Goal: Task Accomplishment & Management: Complete application form

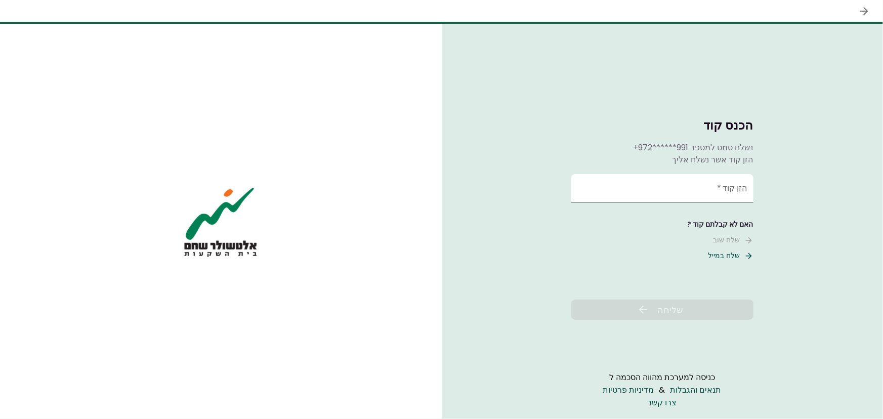
click at [719, 194] on input "הזן קוד   *" at bounding box center [662, 188] width 182 height 28
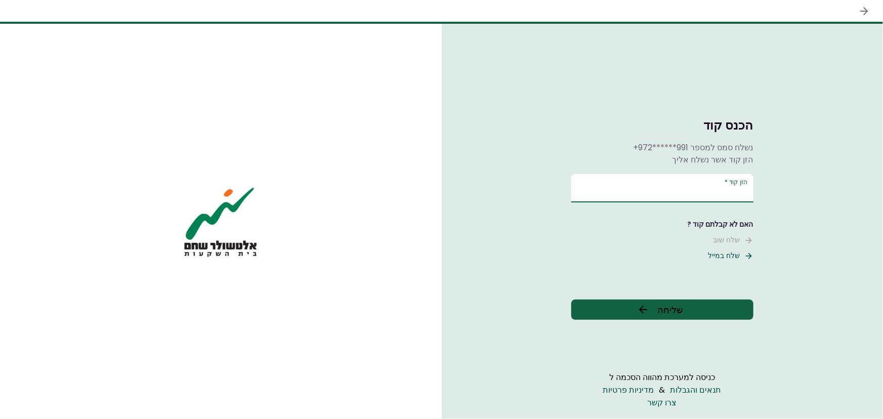
type input "******"
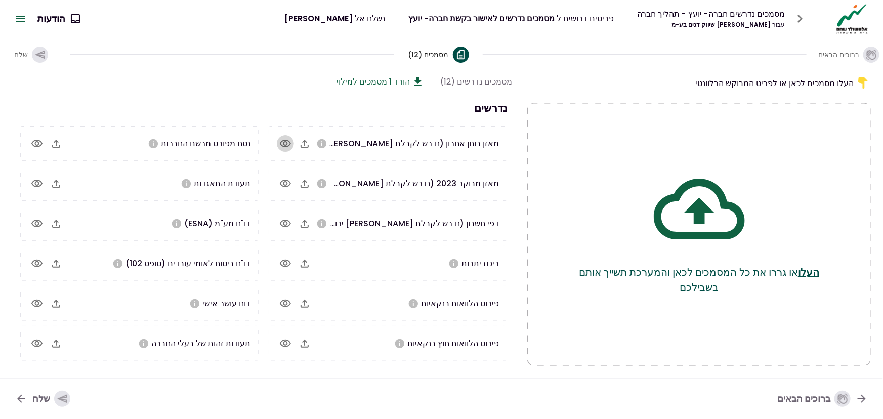
click at [284, 142] on icon "button" at bounding box center [285, 144] width 12 height 12
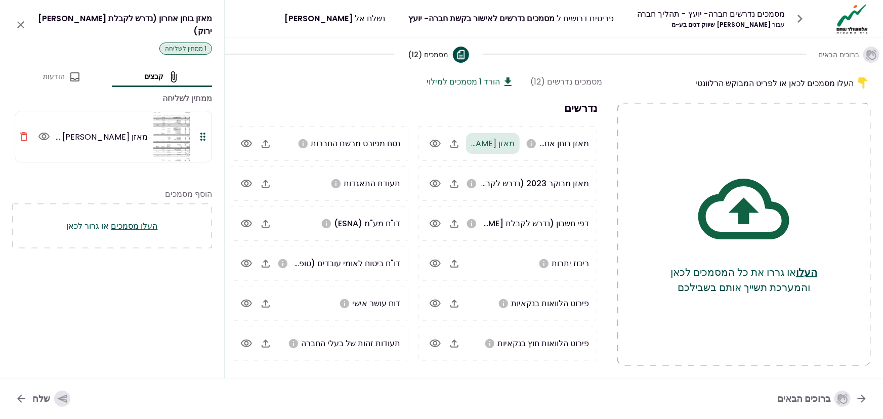
click at [141, 220] on button "העלו מסמכים" at bounding box center [134, 226] width 47 height 13
click at [19, 21] on icon "close" at bounding box center [20, 24] width 7 height 7
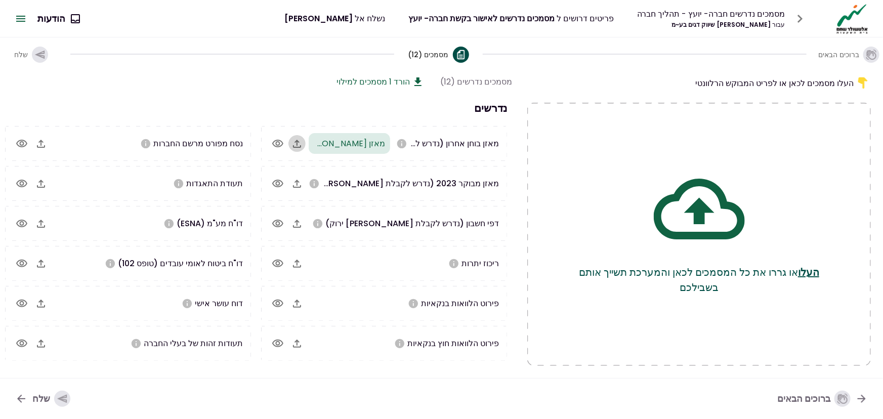
click at [302, 145] on icon "button" at bounding box center [297, 144] width 12 height 12
click at [298, 184] on icon "button" at bounding box center [297, 184] width 12 height 12
click at [296, 222] on icon "button" at bounding box center [297, 224] width 12 height 12
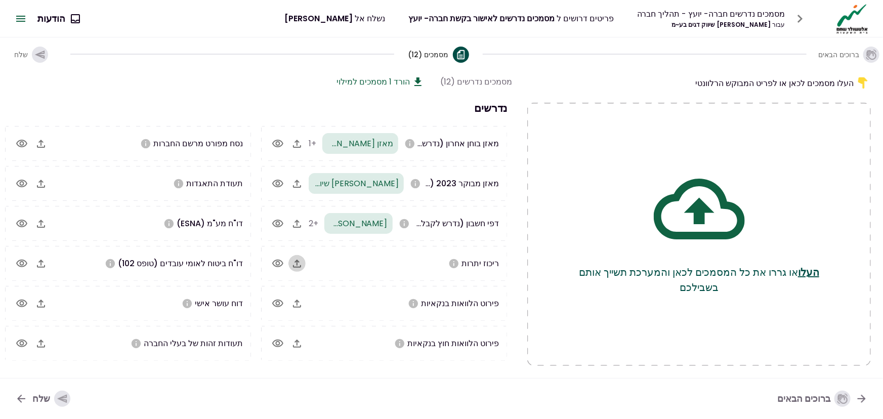
click at [297, 265] on icon "button" at bounding box center [297, 264] width 12 height 12
click at [295, 302] on icon "button" at bounding box center [297, 304] width 12 height 12
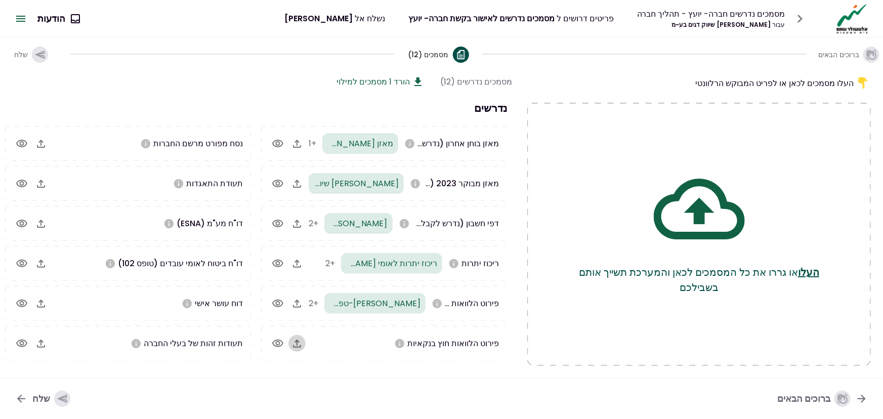
click at [297, 341] on icon "button" at bounding box center [297, 344] width 8 height 8
click at [37, 139] on icon "button" at bounding box center [41, 144] width 12 height 12
click at [40, 184] on icon "button" at bounding box center [41, 184] width 12 height 12
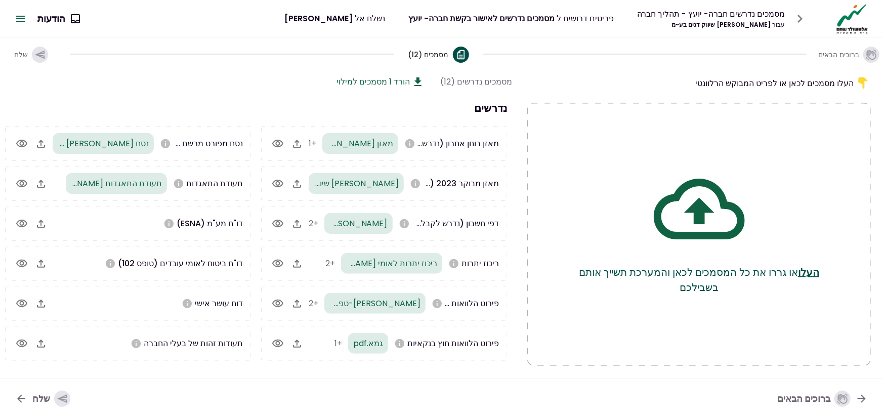
click at [43, 225] on icon "button" at bounding box center [41, 224] width 12 height 12
click at [42, 263] on icon "button" at bounding box center [41, 264] width 12 height 12
click at [43, 304] on icon "button" at bounding box center [41, 304] width 12 height 12
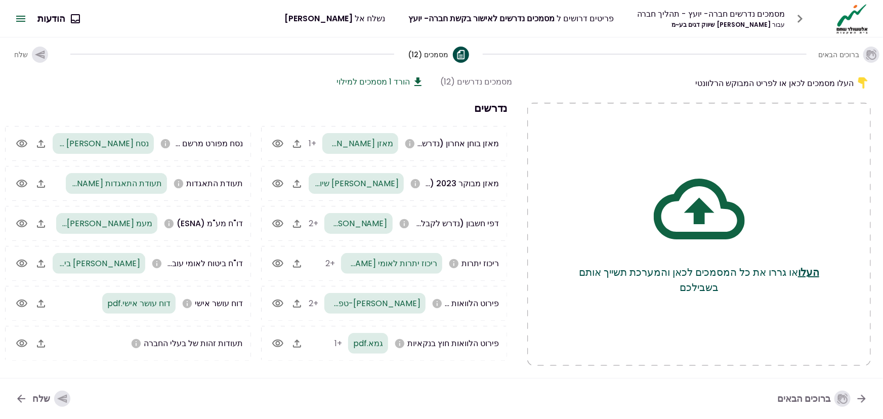
click at [44, 343] on icon "button" at bounding box center [41, 344] width 12 height 12
click at [36, 396] on div "שלח" at bounding box center [51, 399] width 38 height 16
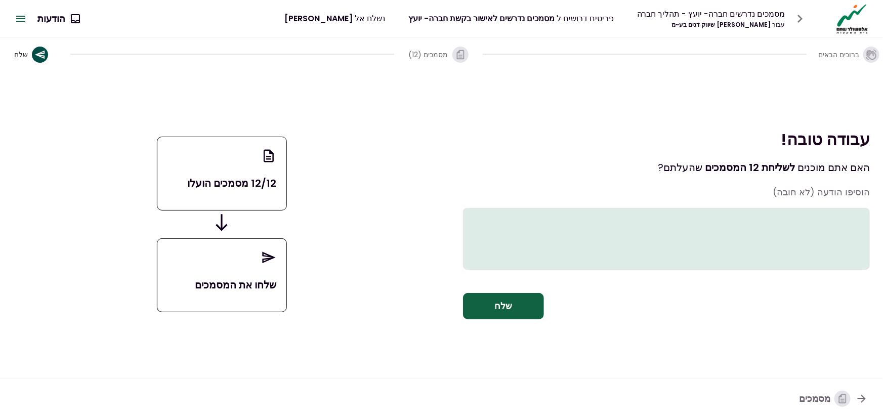
click at [827, 208] on textarea at bounding box center [666, 239] width 407 height 62
click at [497, 319] on button "שלח" at bounding box center [503, 306] width 81 height 26
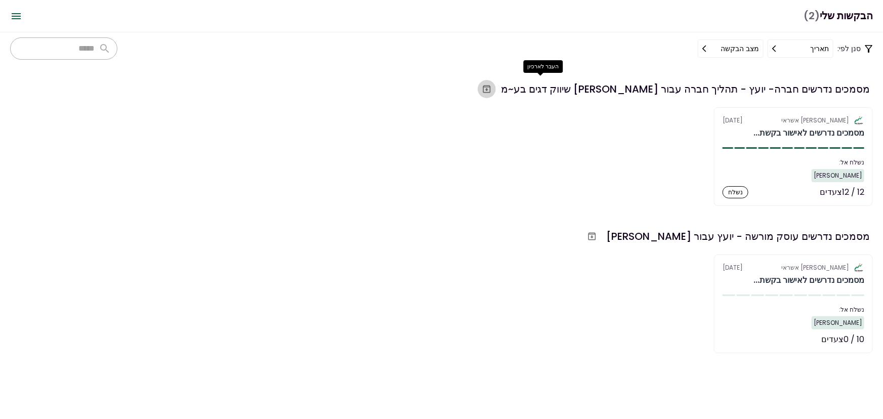
click at [491, 90] on icon "העבר לארכיון" at bounding box center [487, 90] width 8 height 8
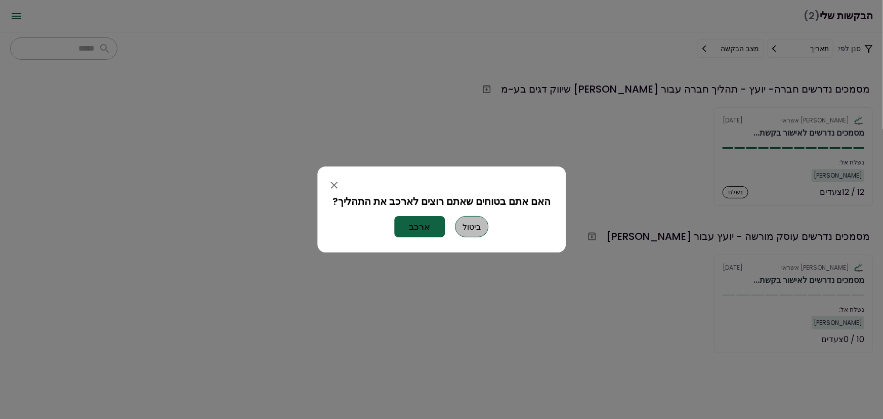
click at [468, 224] on button "ביטול" at bounding box center [472, 226] width 33 height 21
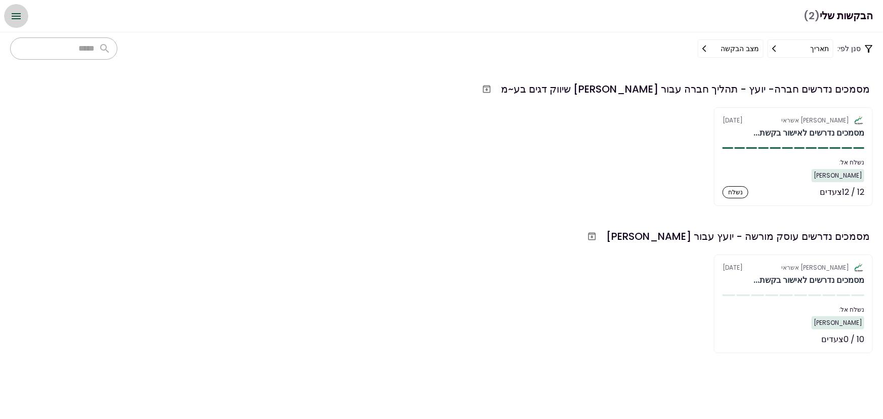
click at [21, 15] on icon "Open menu" at bounding box center [16, 16] width 12 height 12
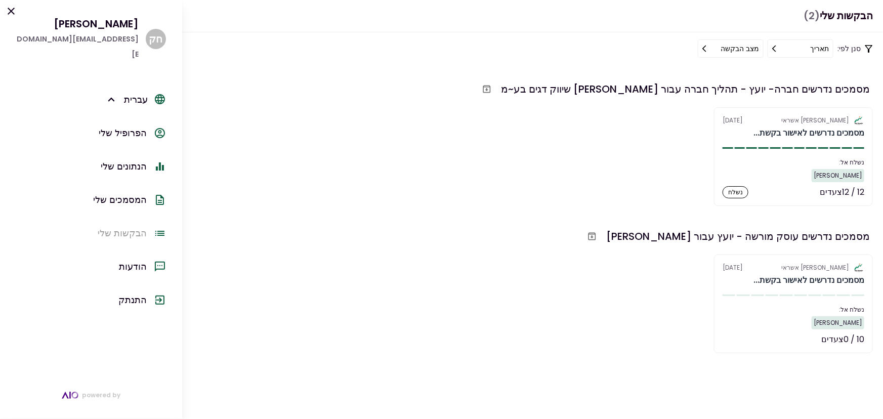
click at [134, 159] on div "הנתונים שלי" at bounding box center [124, 166] width 46 height 15
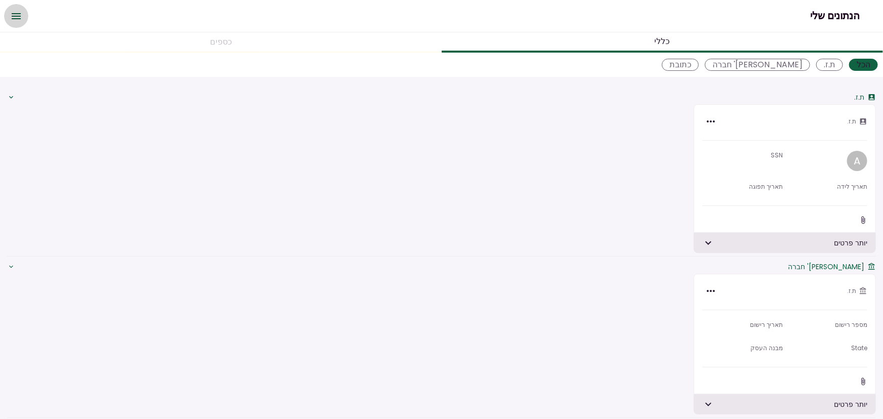
click at [10, 16] on icon "Open menu" at bounding box center [16, 16] width 12 height 12
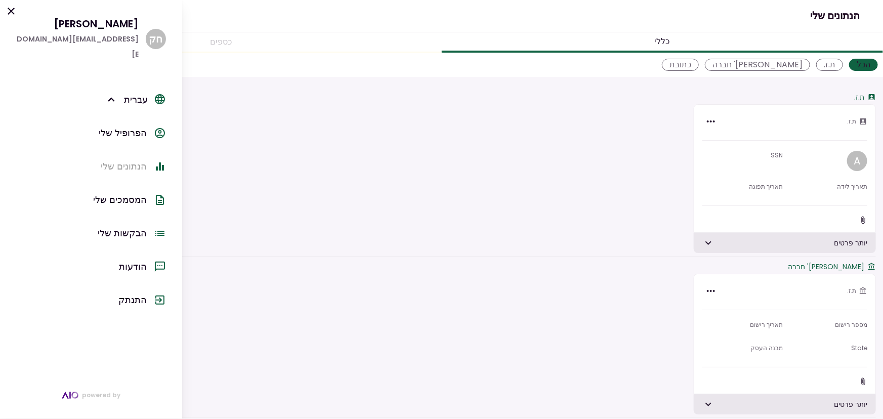
click at [135, 226] on div "הבקשות שלי" at bounding box center [122, 233] width 49 height 15
